Goal: Task Accomplishment & Management: Manage account settings

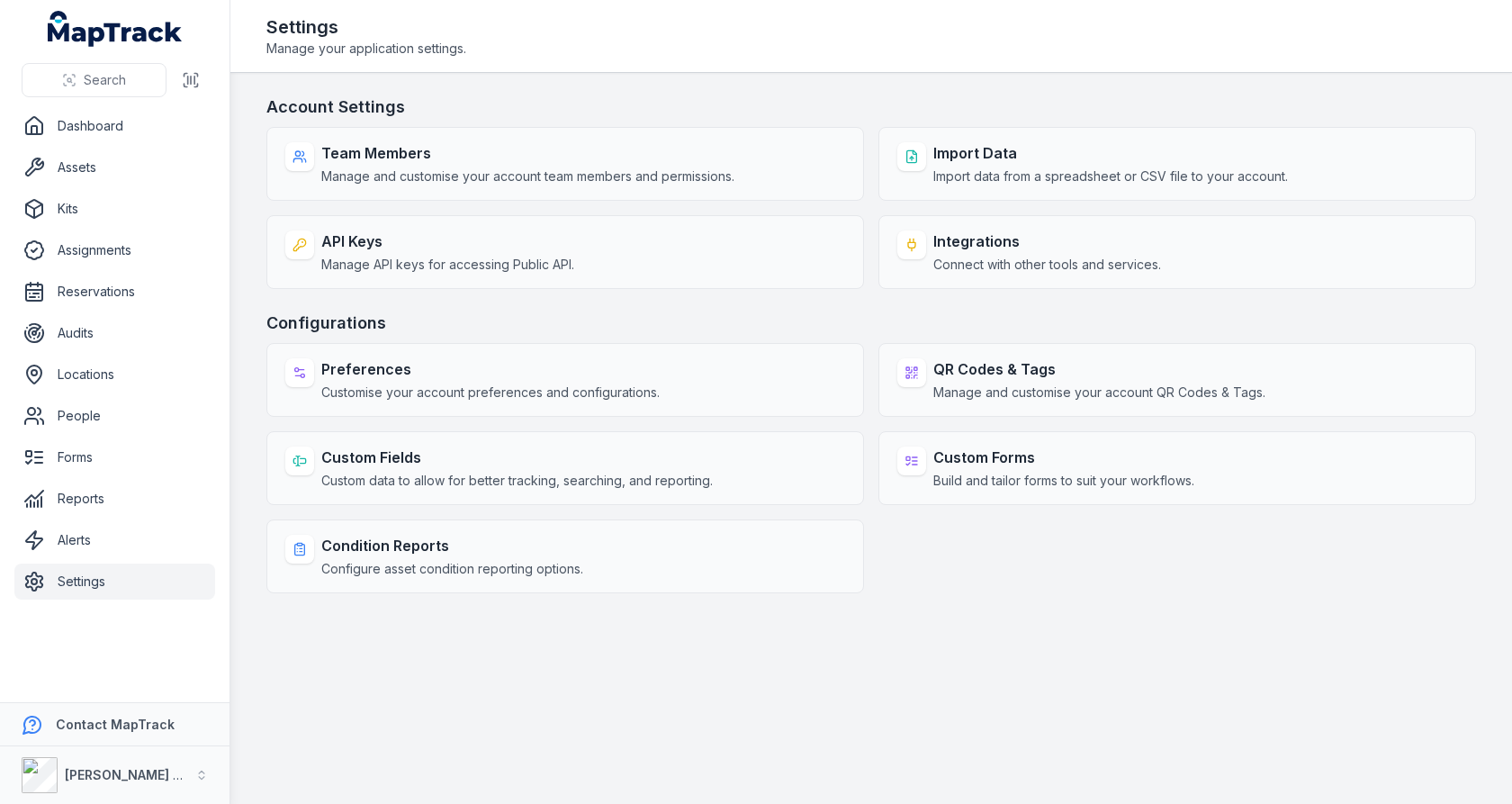
click at [828, 96] on h3 "Account Settings" at bounding box center [870, 107] width 1209 height 25
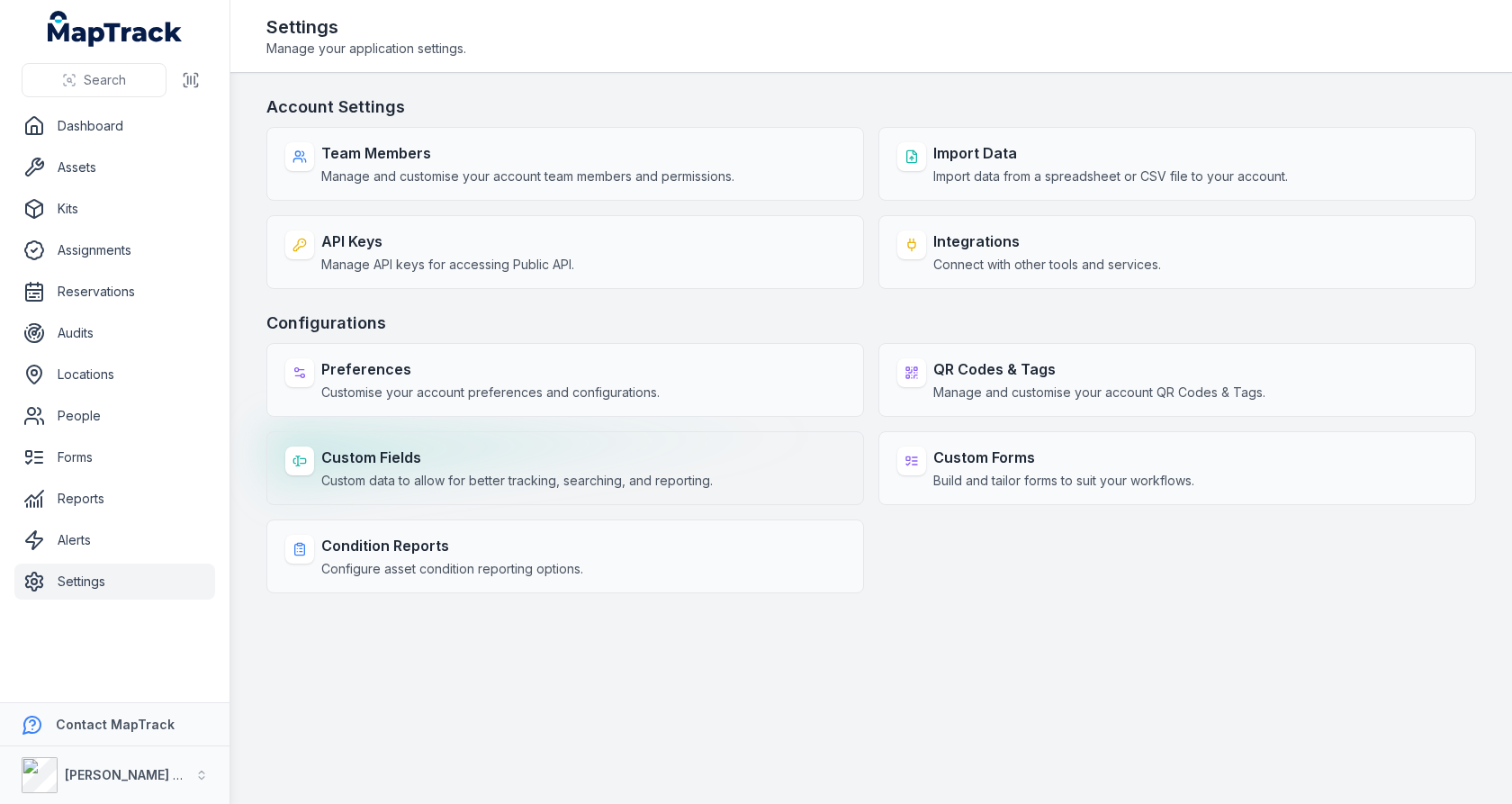
click at [641, 461] on strong "Custom Fields" at bounding box center [517, 456] width 392 height 22
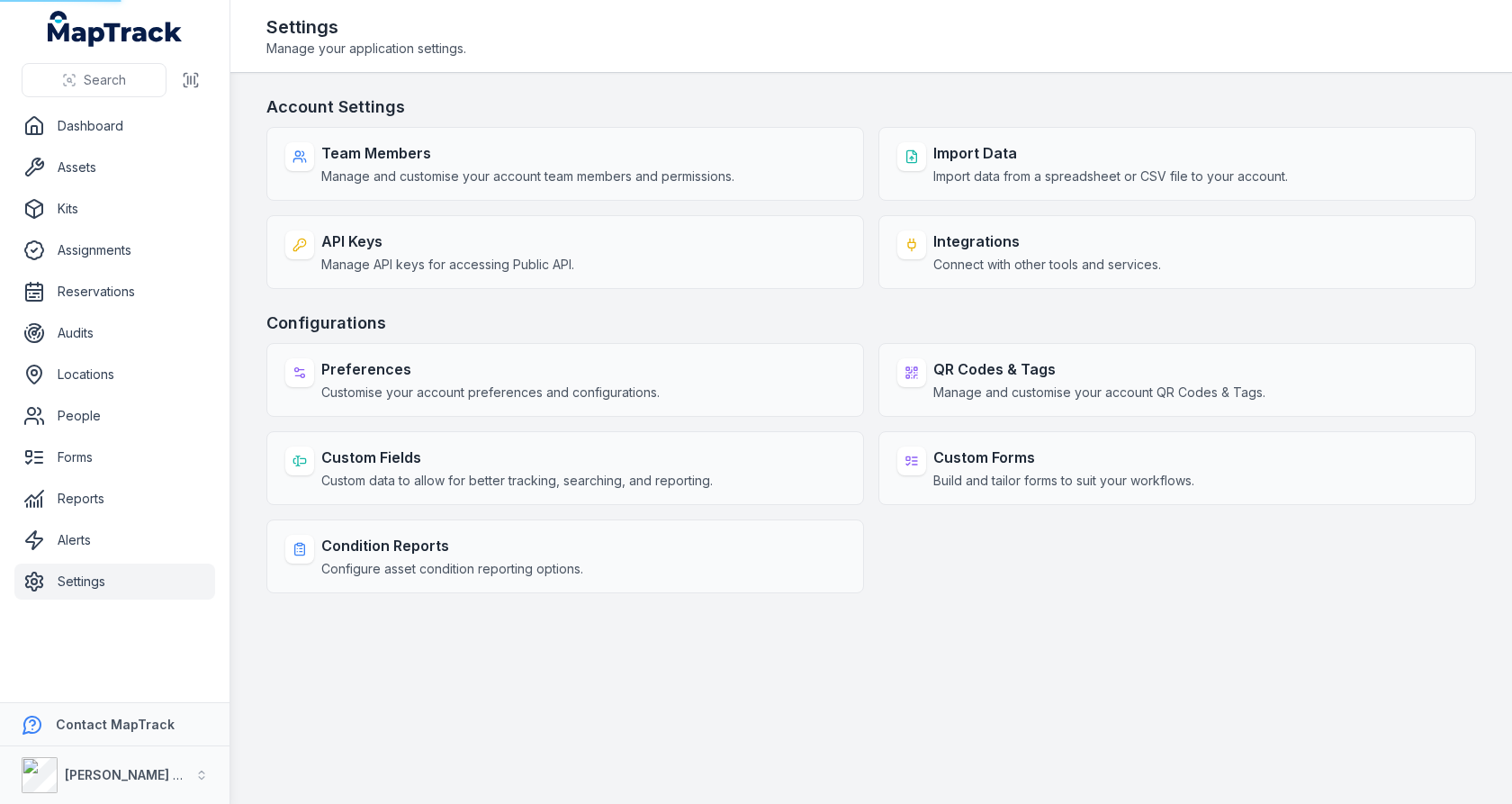
click at [795, 303] on div "Account Settings Team Members Manage and customise your account team members an…" at bounding box center [870, 344] width 1209 height 499
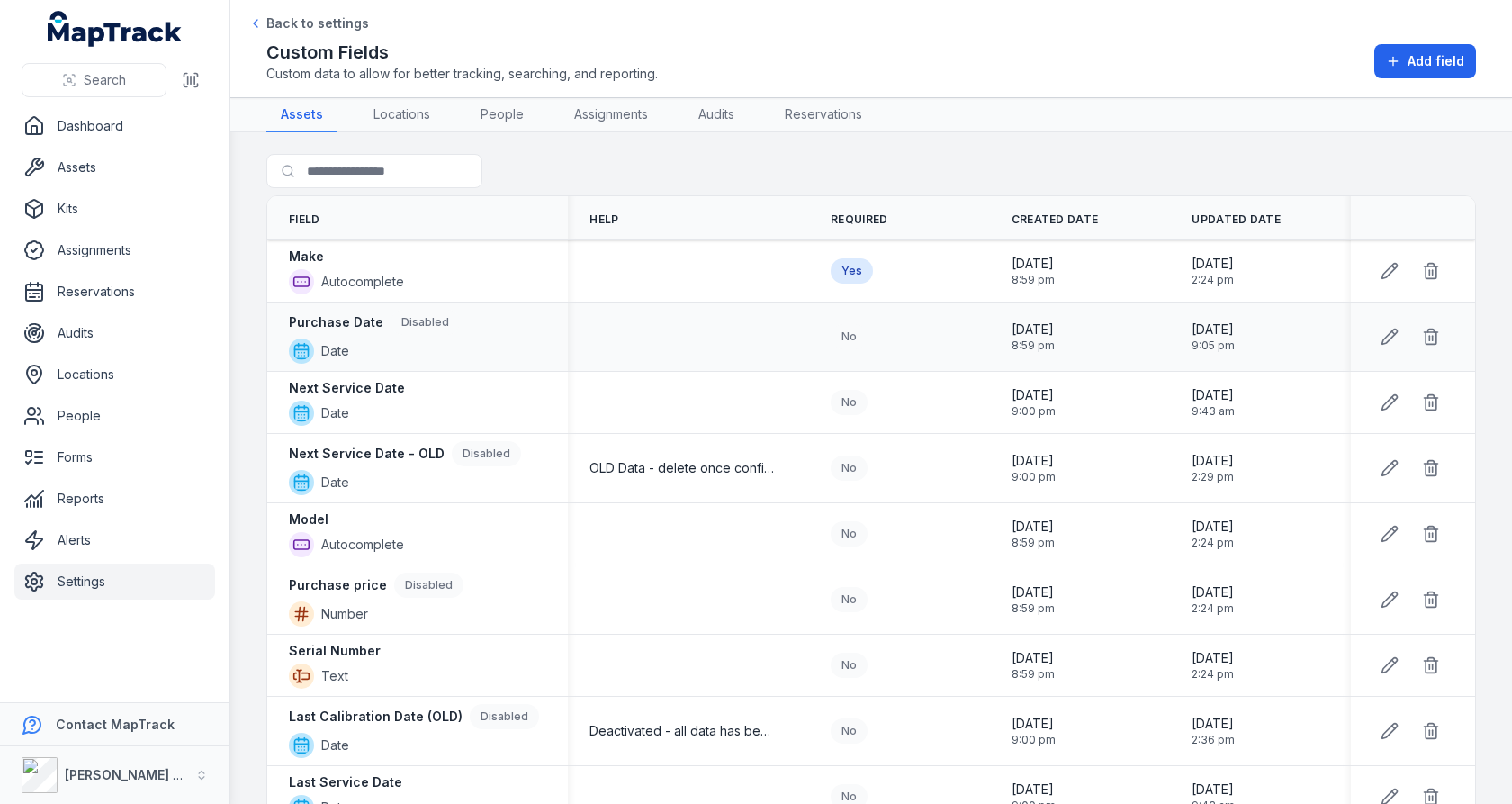
scroll to position [443, 0]
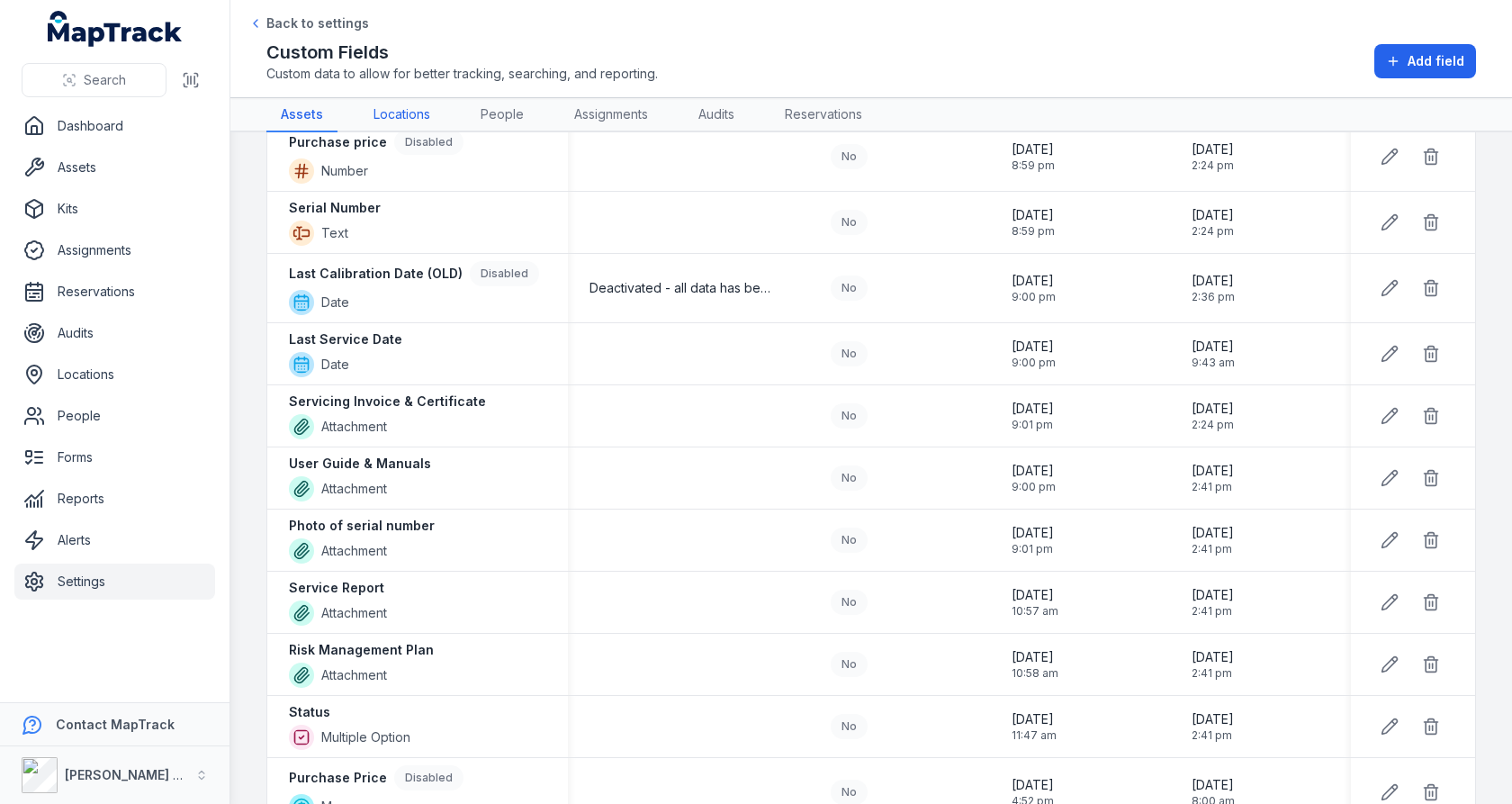
click at [398, 108] on link "Locations" at bounding box center [401, 115] width 85 height 34
click at [776, 70] on div "Custom Fields Custom data to allow for better tracking, searching, and reportin…" at bounding box center [870, 61] width 1209 height 43
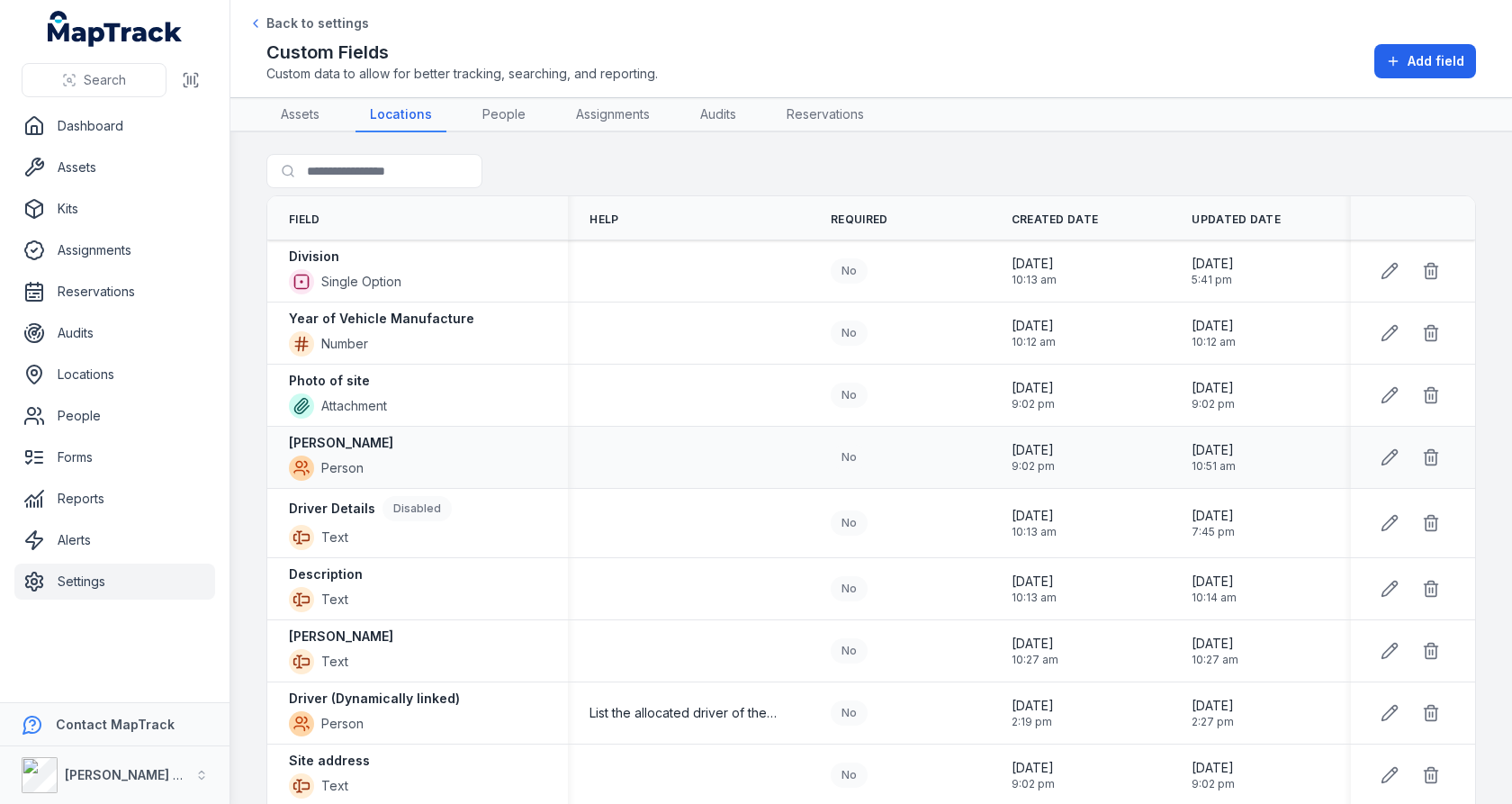
scroll to position [58, 0]
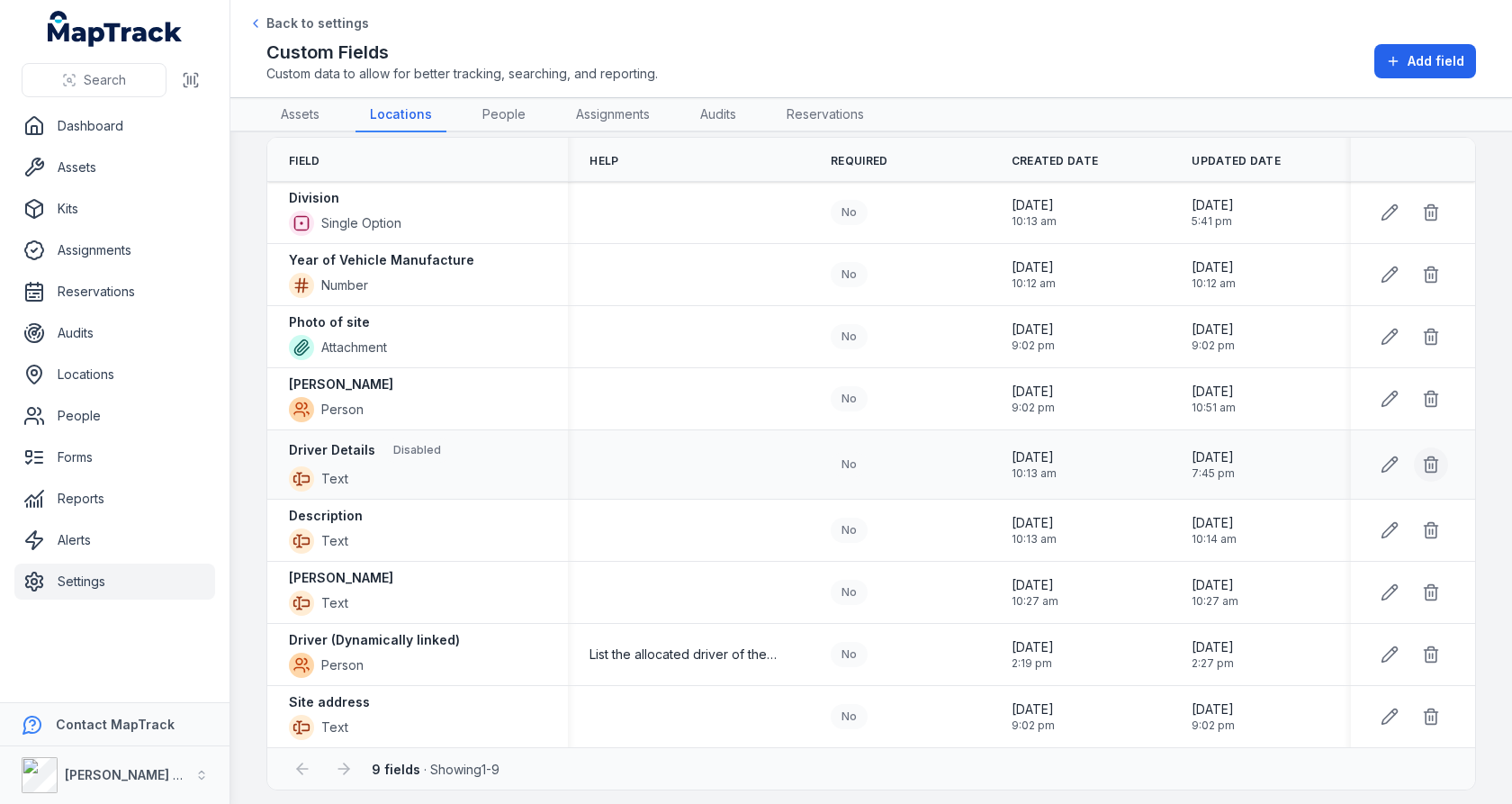
click at [1429, 448] on button at bounding box center [1430, 464] width 34 height 34
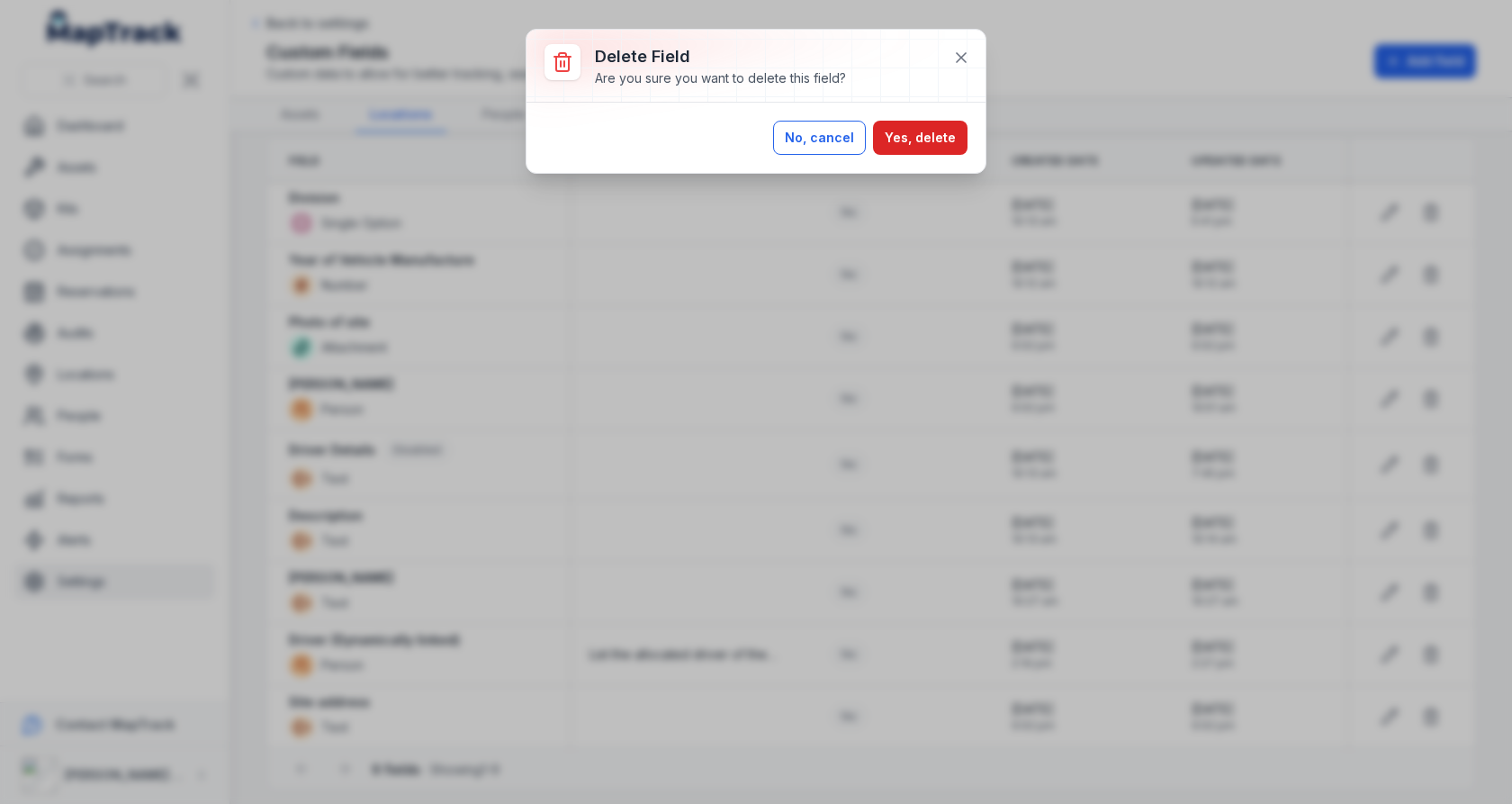
click at [861, 146] on button "No, cancel" at bounding box center [819, 138] width 93 height 34
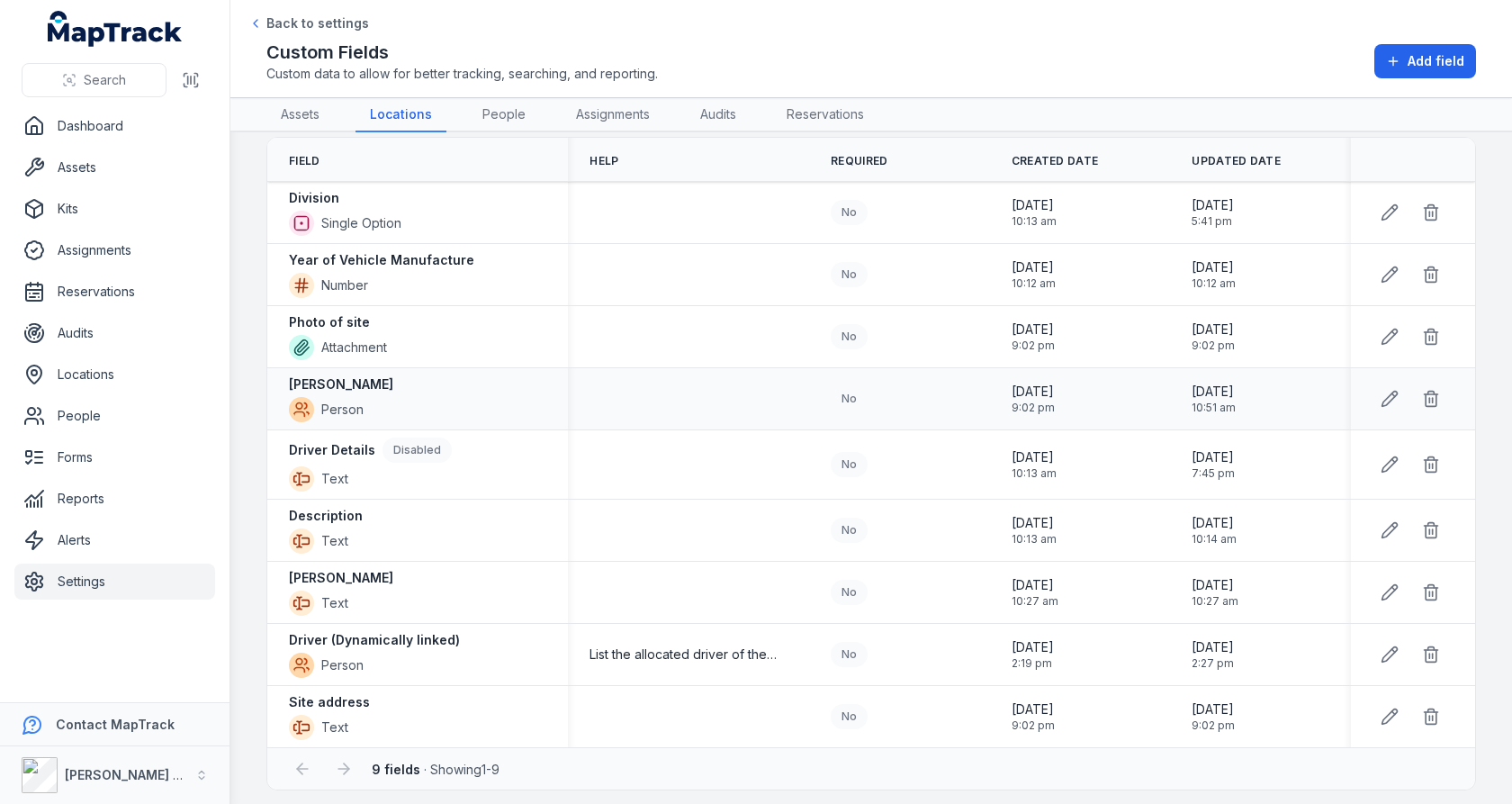
click at [732, 420] on td at bounding box center [688, 399] width 241 height 62
click at [302, 118] on link "Assets" at bounding box center [300, 115] width 67 height 34
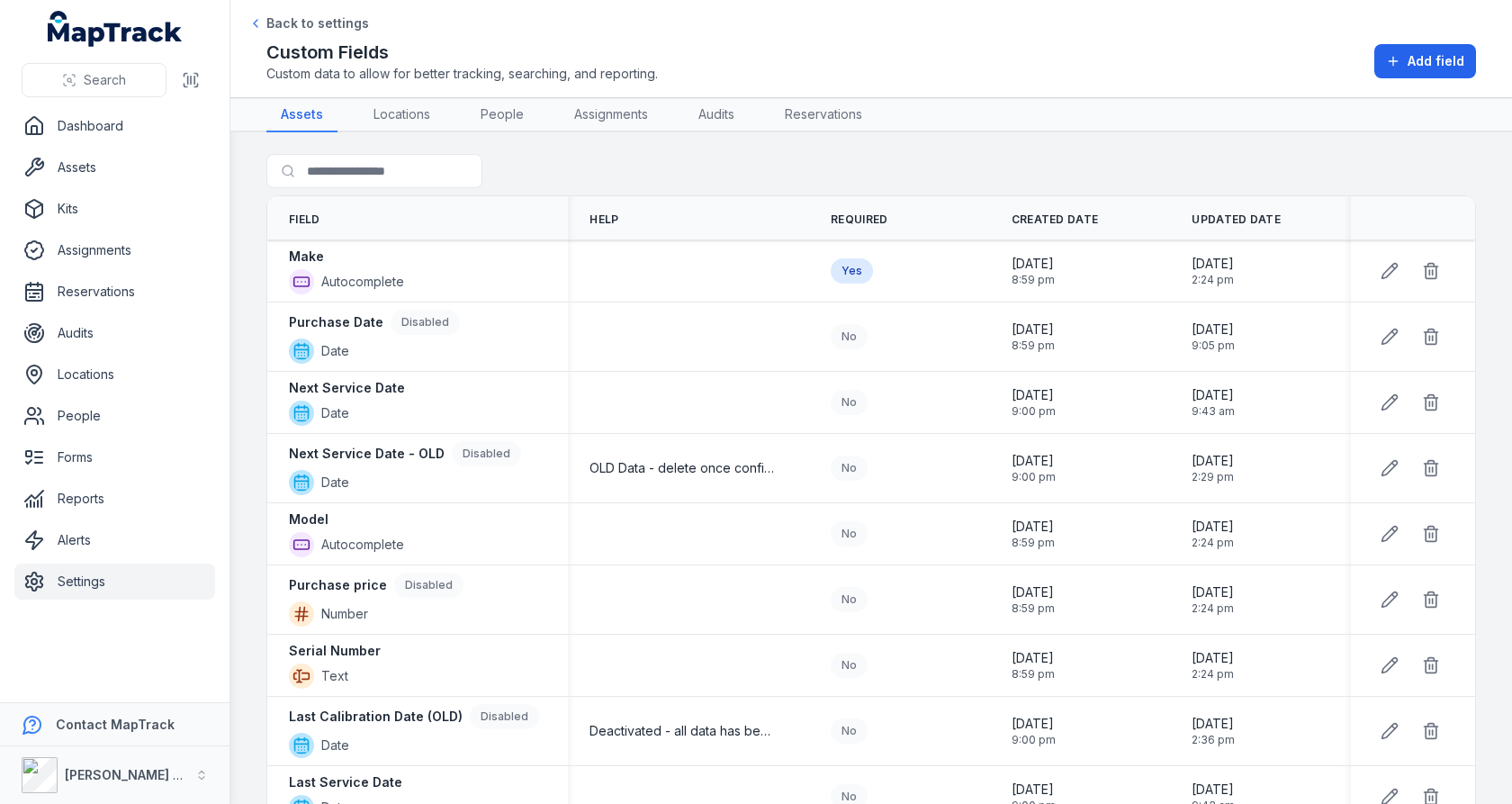
click at [726, 42] on div "Custom Fields Custom data to allow for better tracking, searching, and reportin…" at bounding box center [870, 61] width 1209 height 43
